Goal: Information Seeking & Learning: Check status

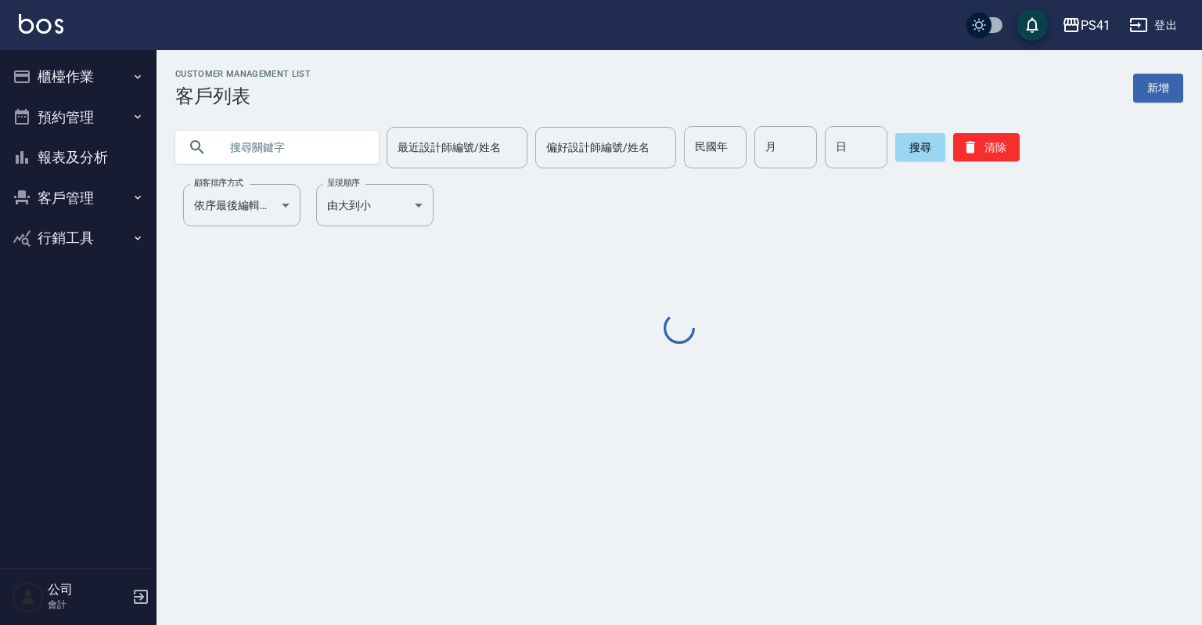
click at [94, 164] on button "報表及分析" at bounding box center [78, 157] width 144 height 41
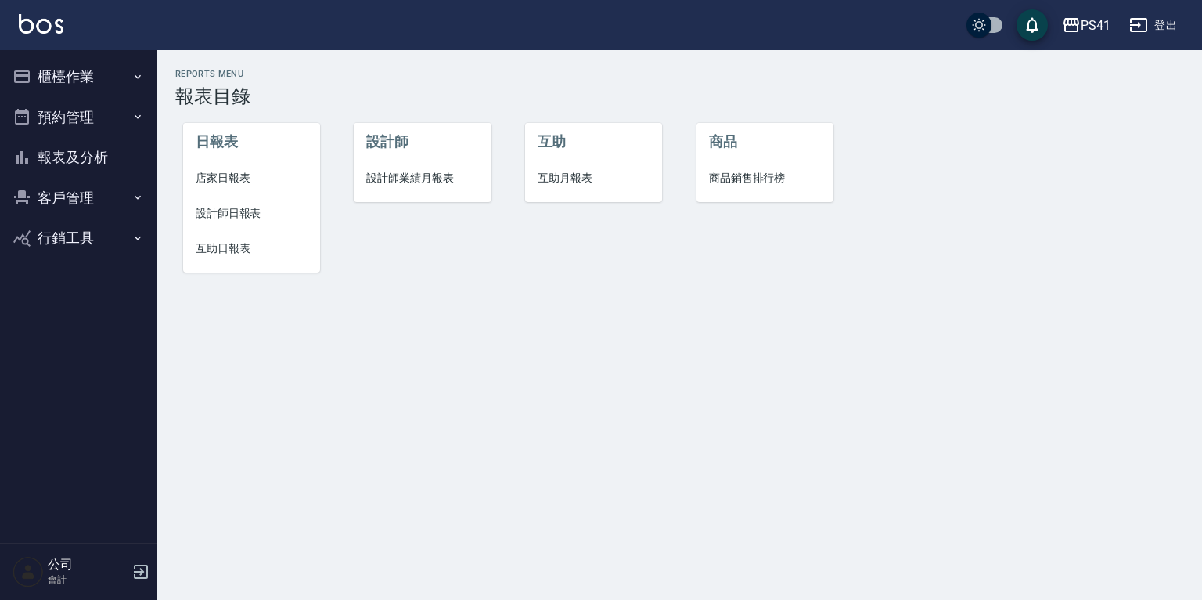
click at [225, 210] on span "設計師日報表" at bounding box center [252, 213] width 112 height 16
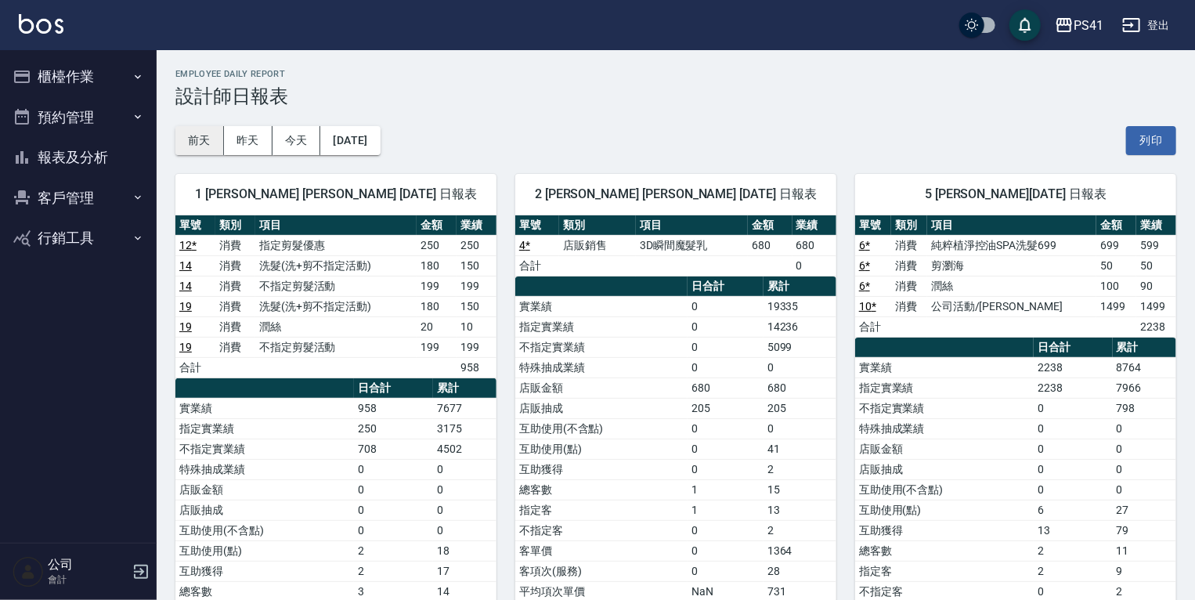
click at [185, 137] on button "前天" at bounding box center [199, 140] width 49 height 29
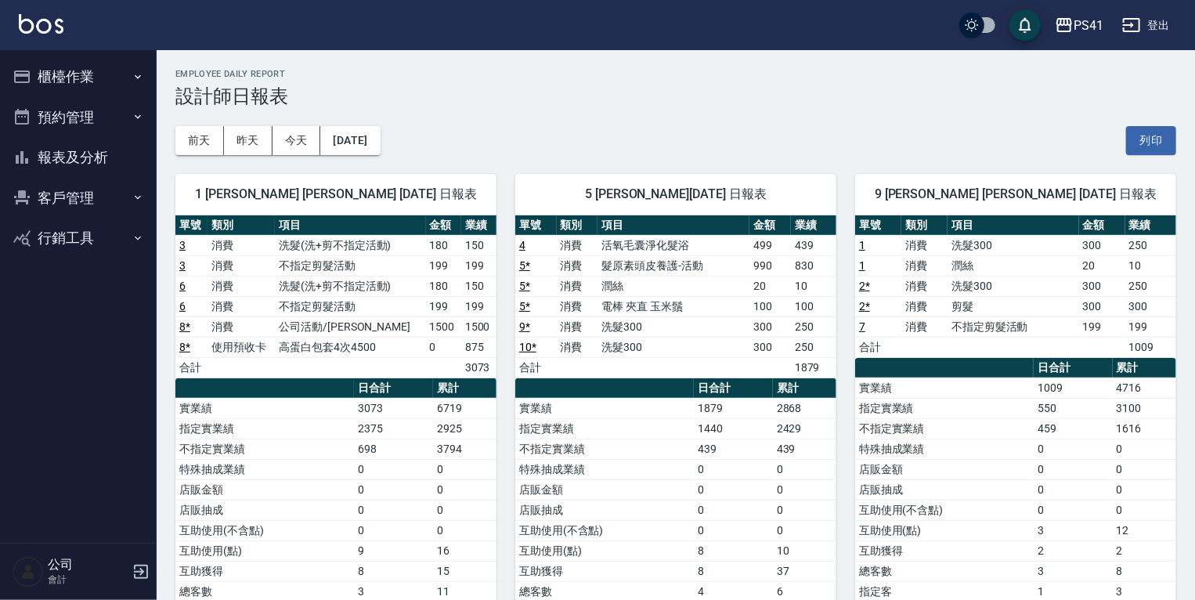
click at [519, 241] on link "4" at bounding box center [522, 245] width 6 height 13
click at [297, 146] on button "今天" at bounding box center [296, 140] width 49 height 29
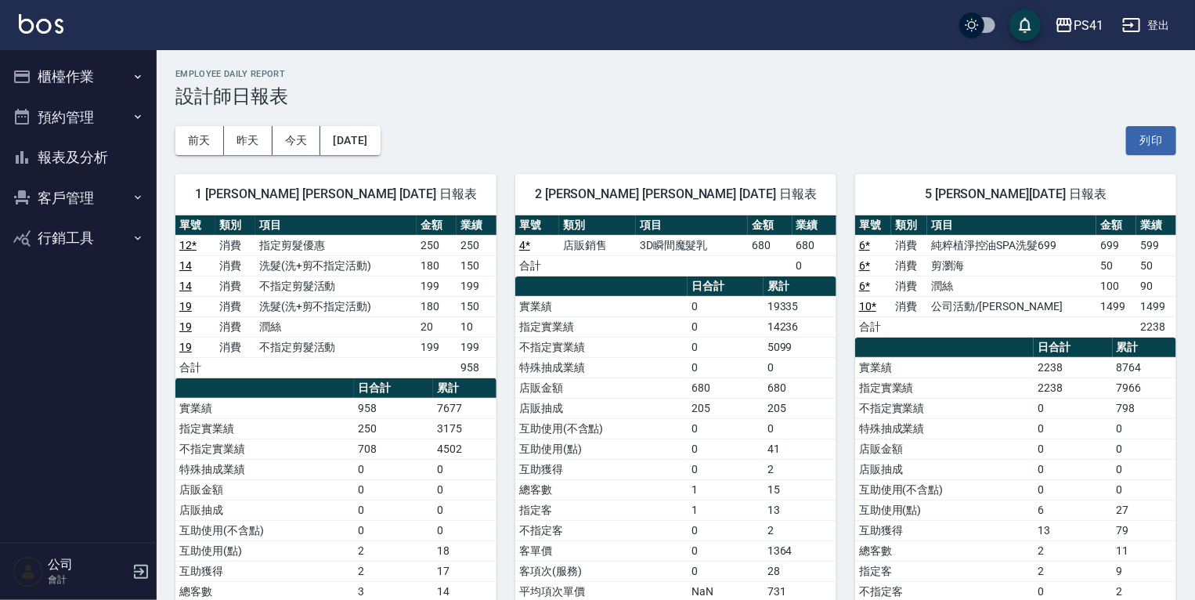
click at [867, 265] on link "6 *" at bounding box center [864, 265] width 11 height 13
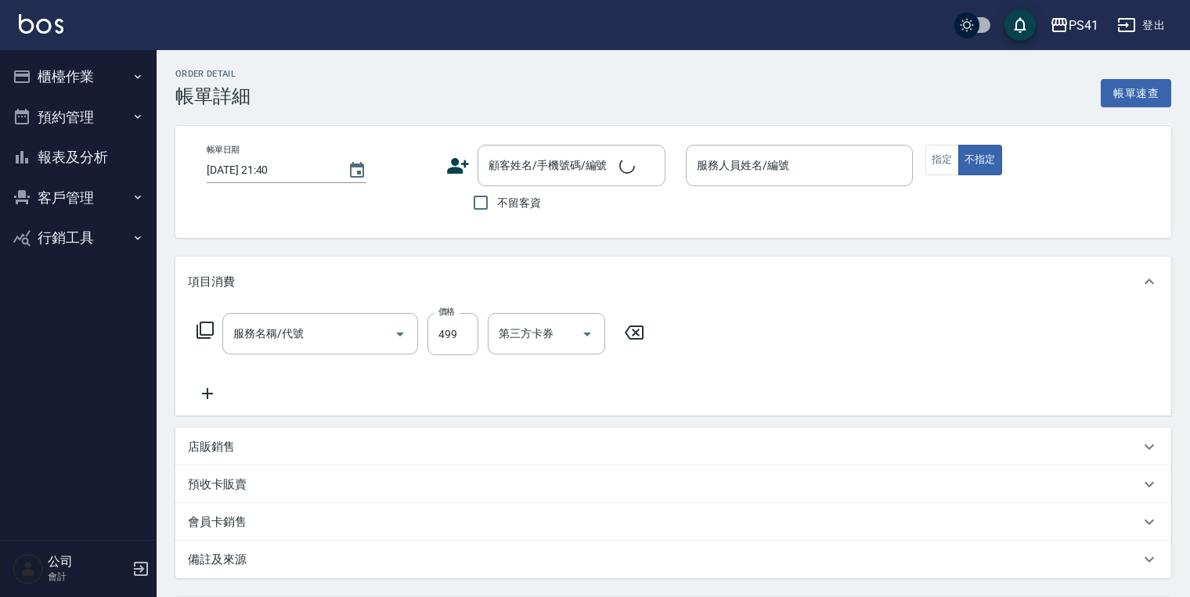
type input "[DATE] 19:40"
type input "Rolla-5"
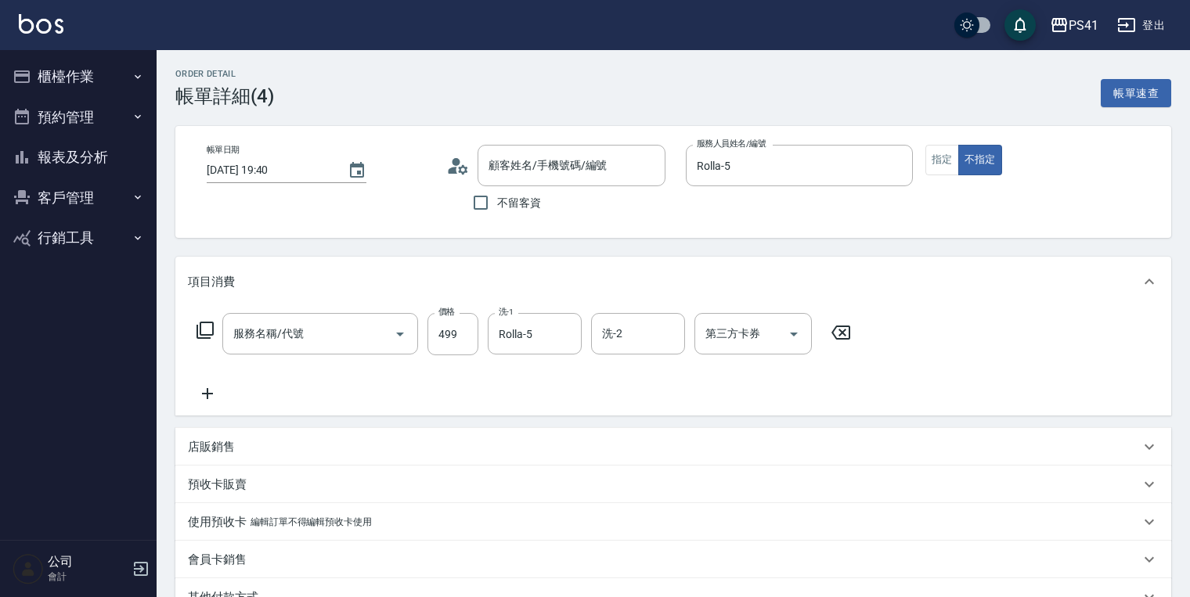
type input "活氧毛囊淨化髮浴(1499)"
type input "周穎涵/0907340309/1582"
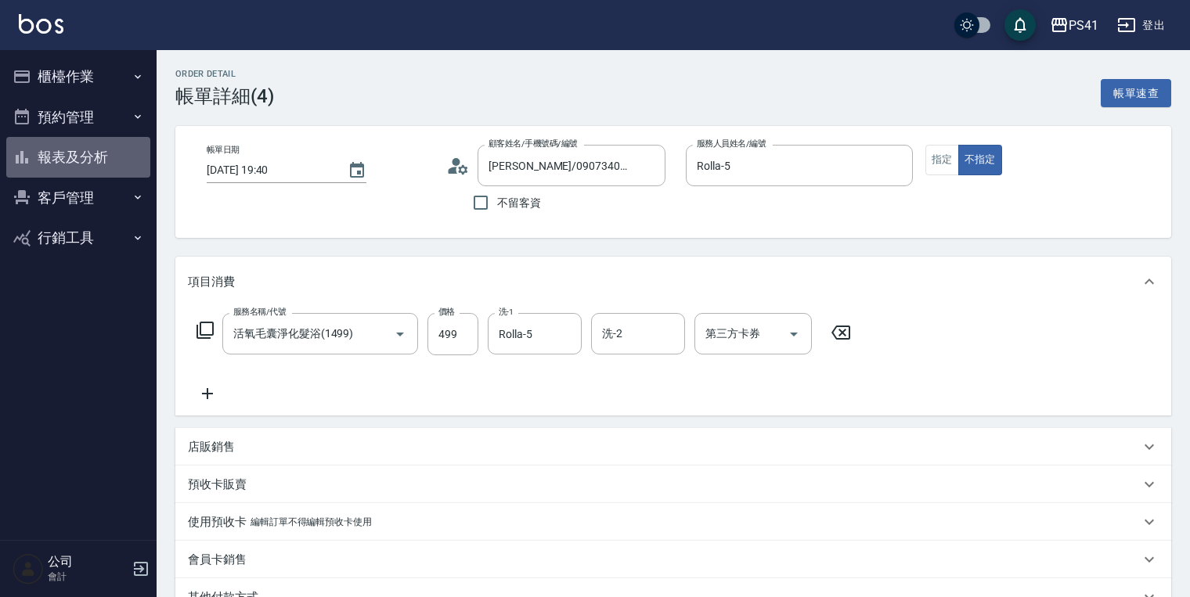
click at [110, 153] on button "報表及分析" at bounding box center [78, 157] width 144 height 41
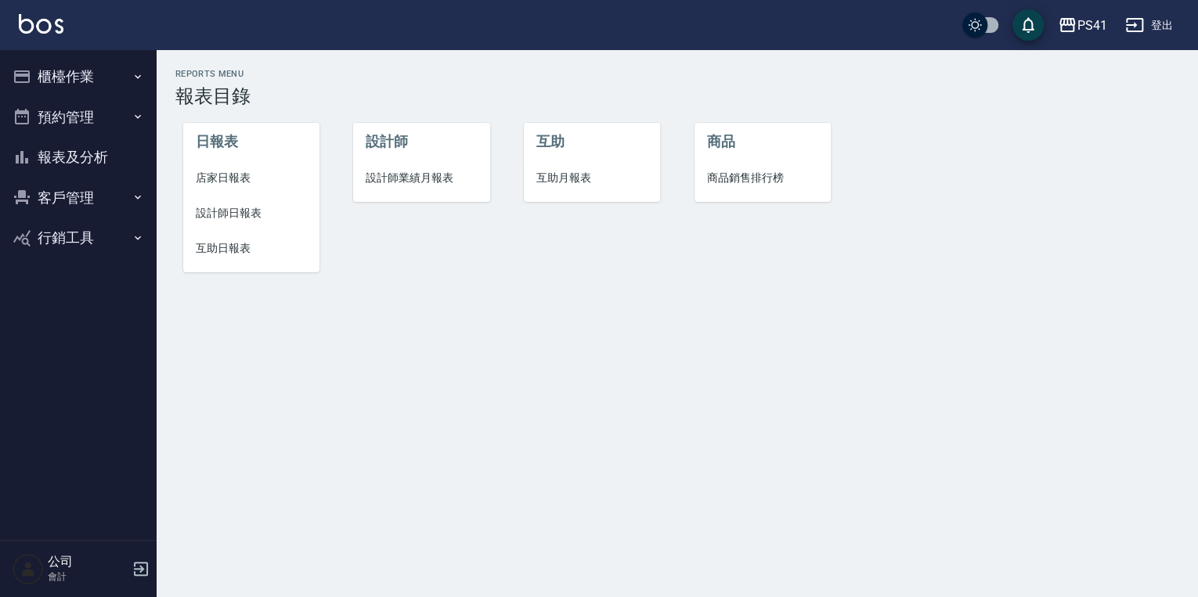
click at [103, 200] on button "客戶管理" at bounding box center [78, 198] width 144 height 41
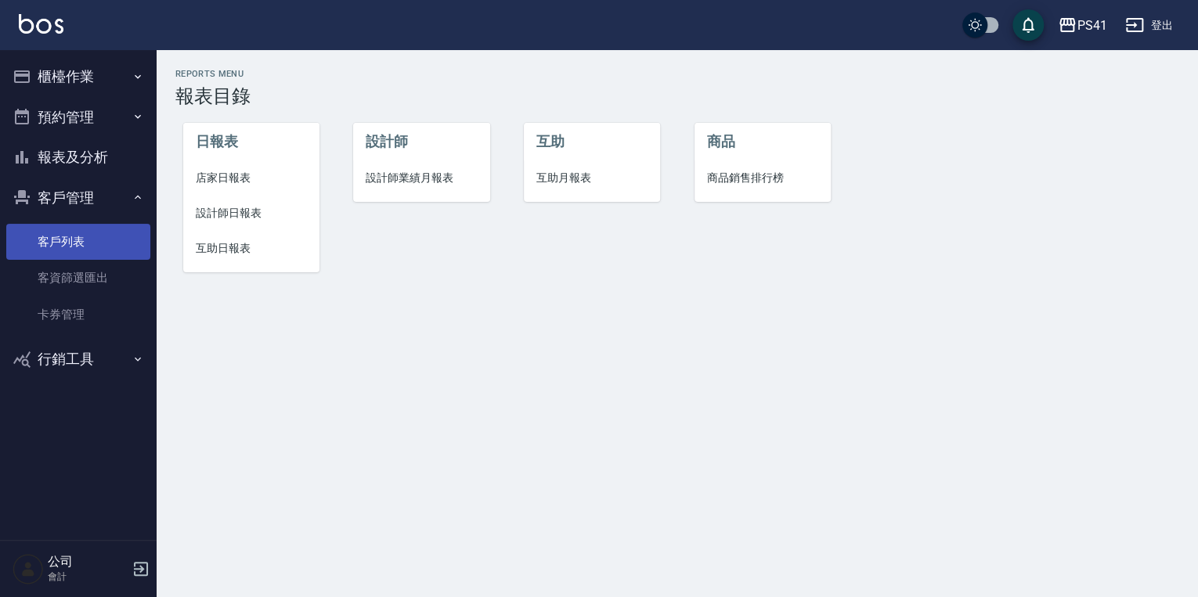
click at [85, 238] on link "客戶列表" at bounding box center [78, 242] width 144 height 36
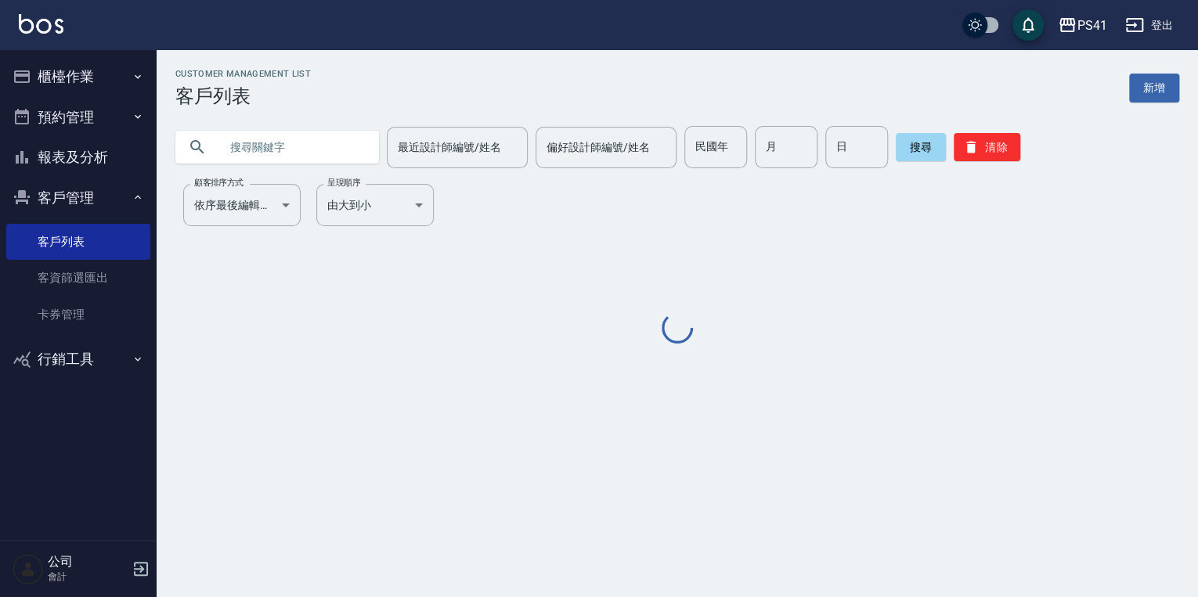
click at [229, 144] on input "text" at bounding box center [292, 147] width 147 height 42
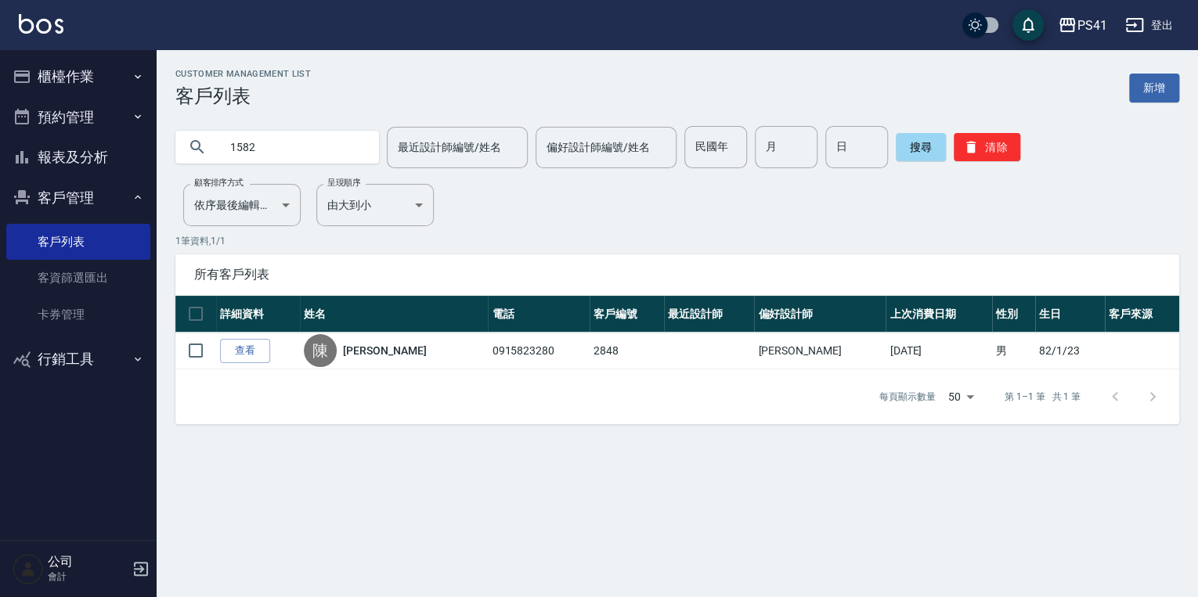
type input "1582"
